Goal: Task Accomplishment & Management: Complete application form

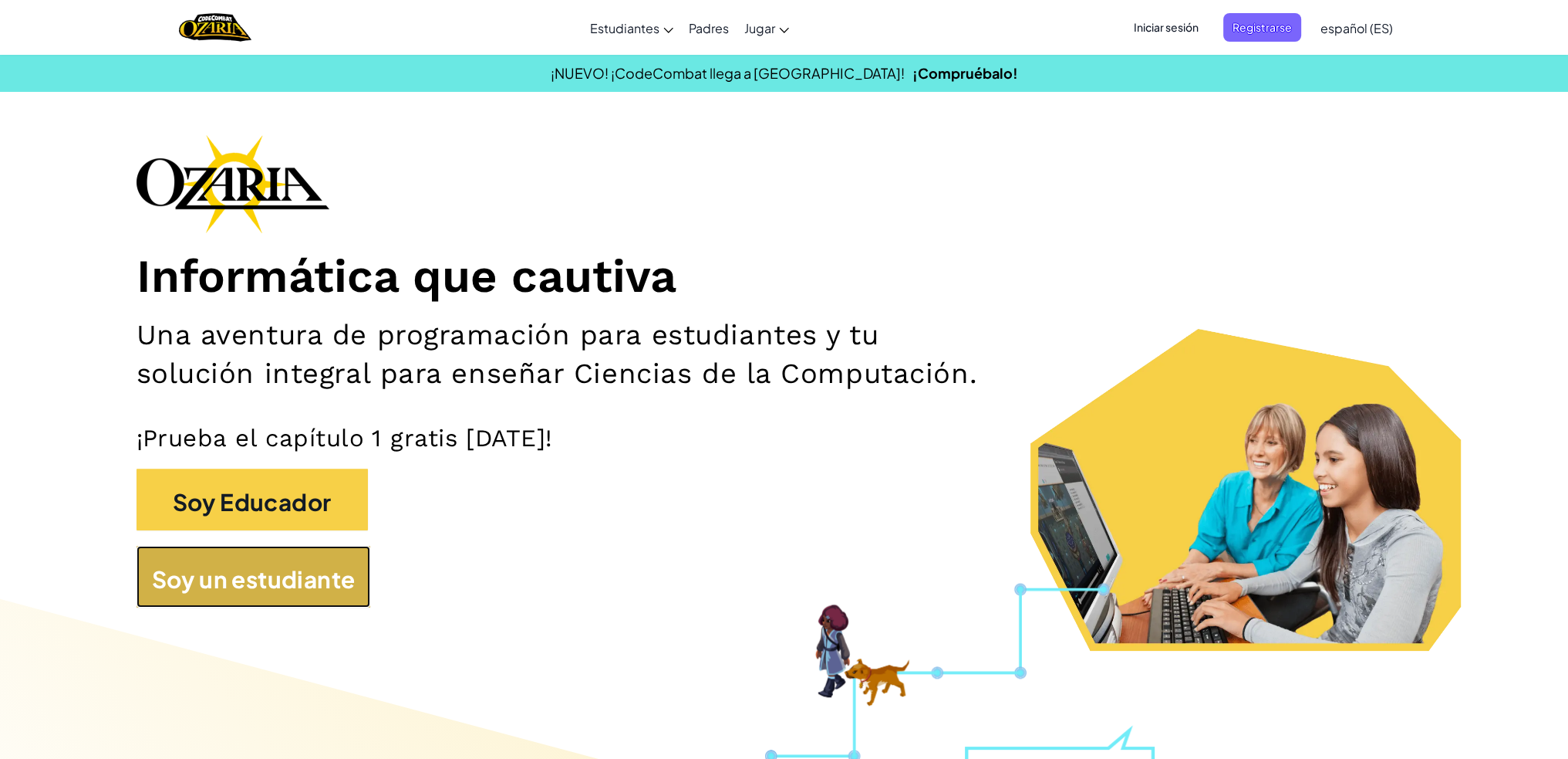
click at [331, 577] on font "Soy un estudiante" at bounding box center [254, 578] width 204 height 30
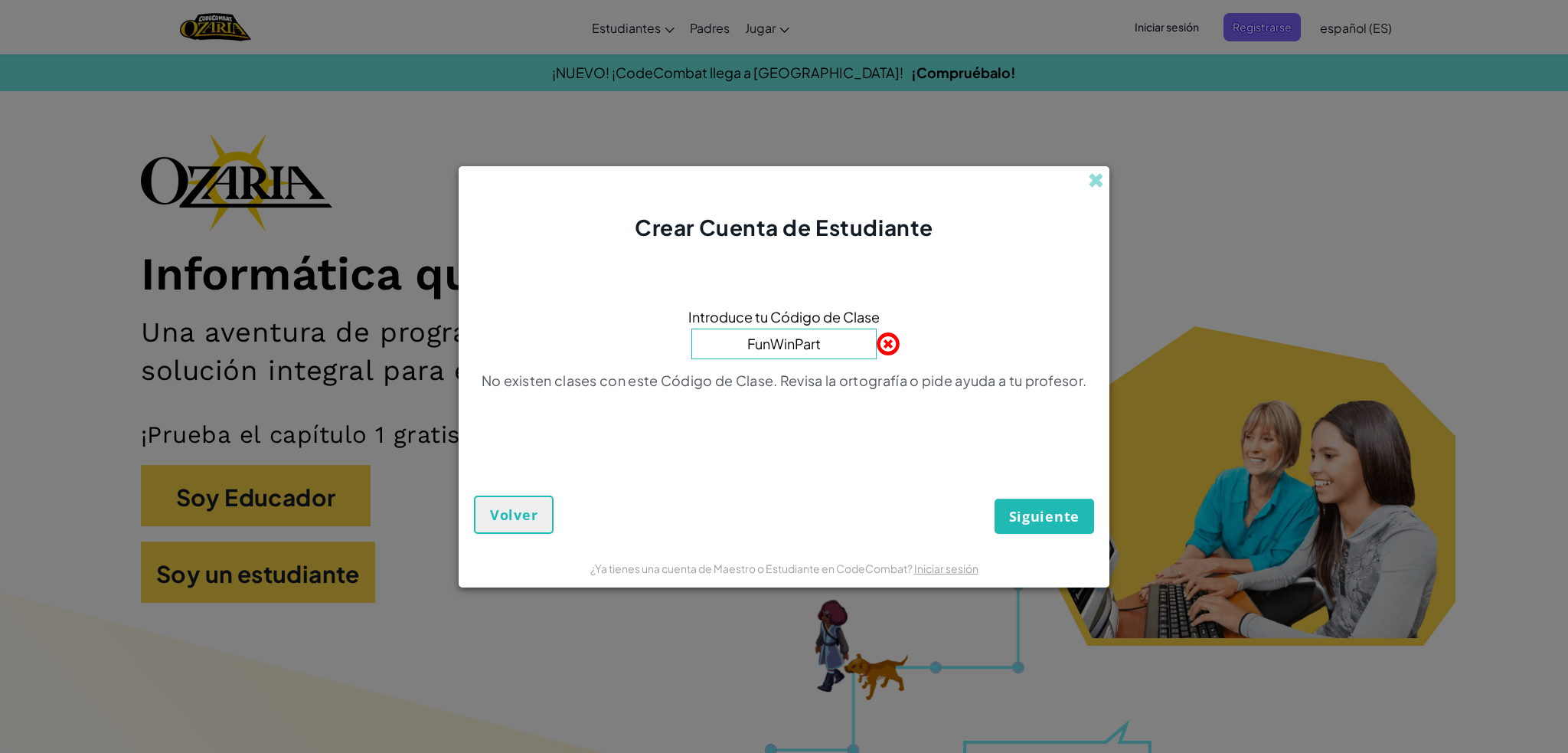
type input "FunWinParty"
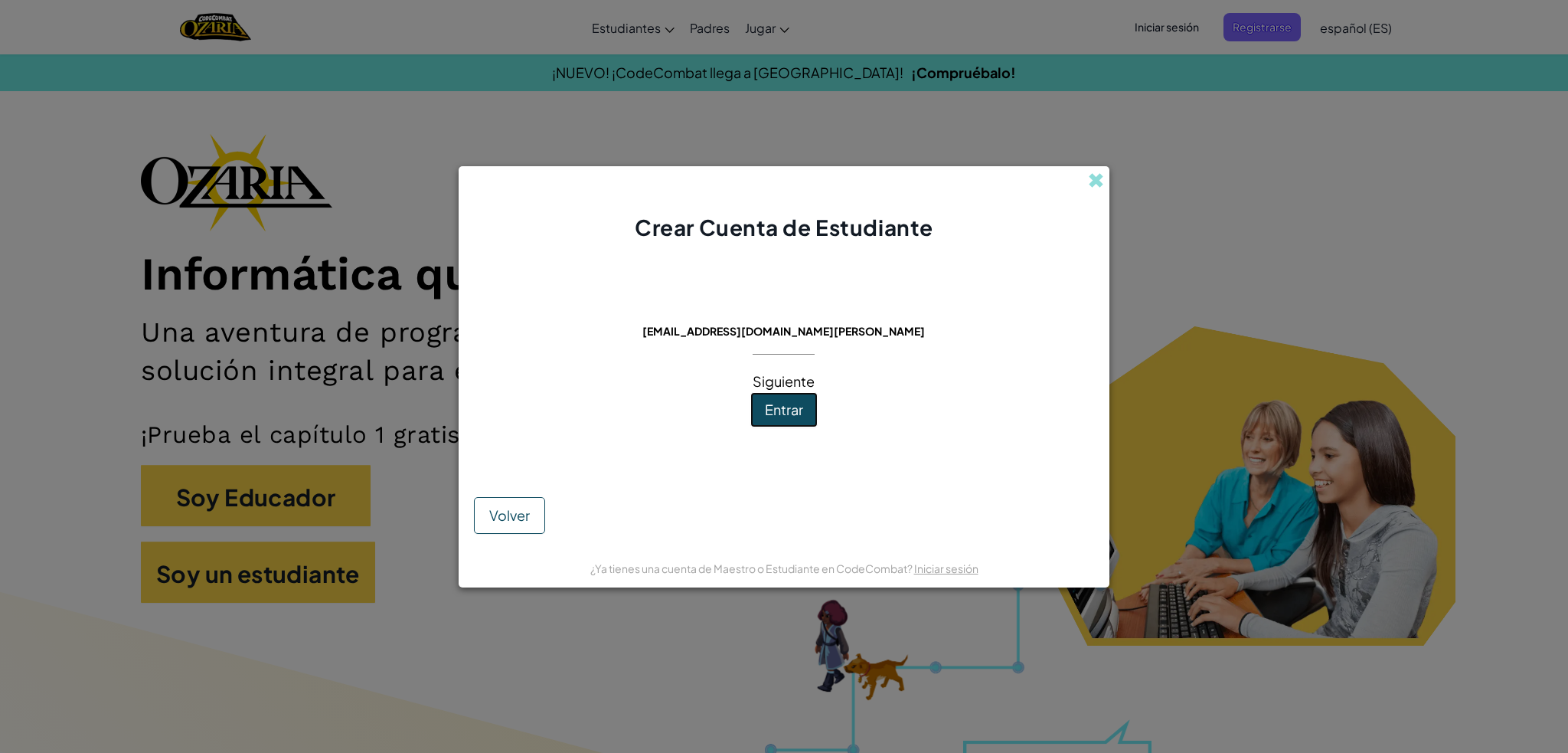
click at [806, 417] on button "Entrar" at bounding box center [784, 410] width 68 height 35
